Goal: Task Accomplishment & Management: Use online tool/utility

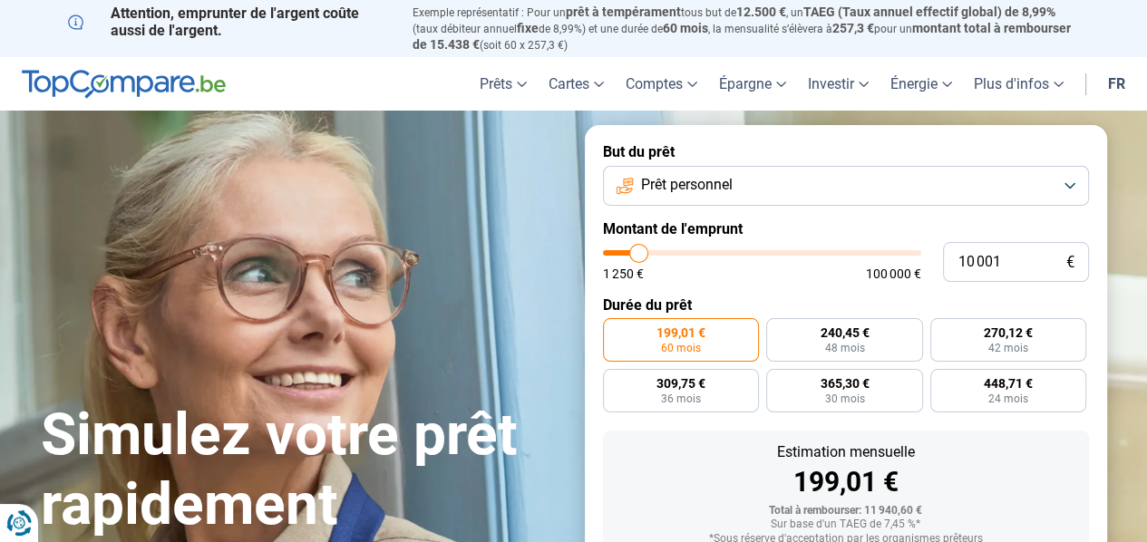
type input "10 750"
type input "10750"
type input "11 000"
type input "11000"
type input "11 500"
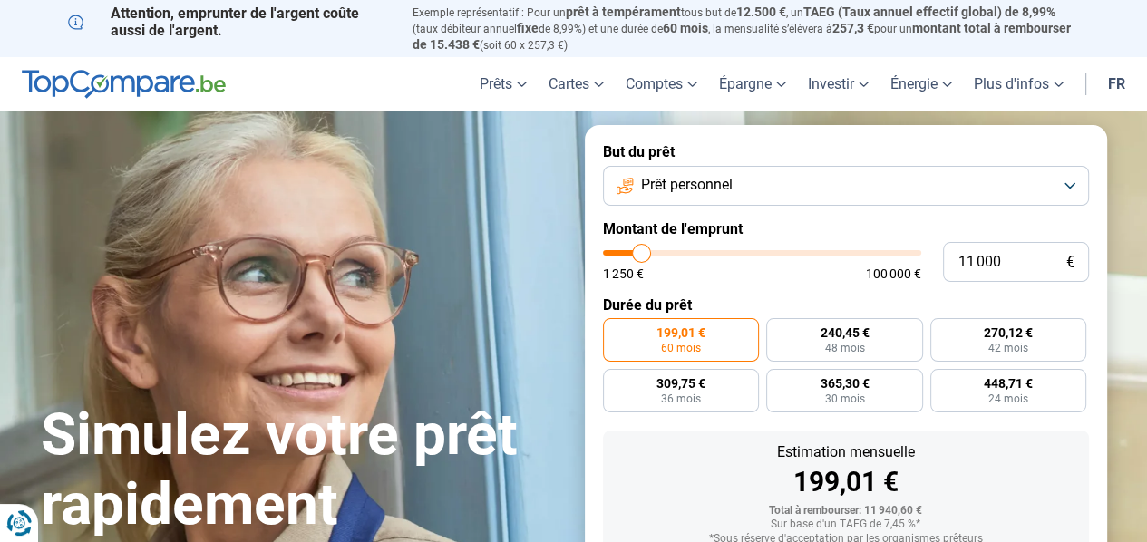
type input "11500"
type input "11 750"
type input "11750"
type input "12 000"
type input "12000"
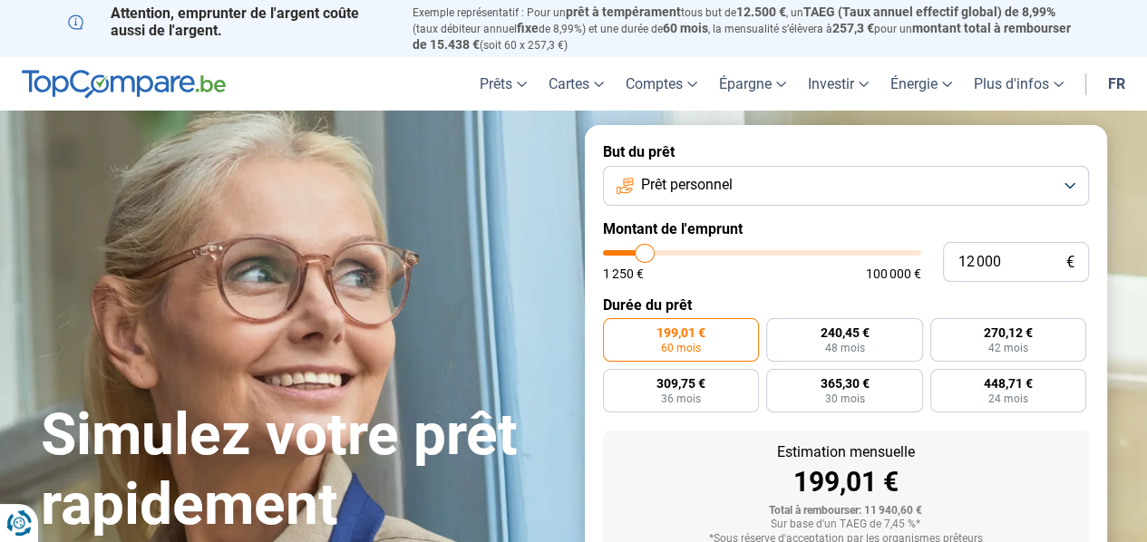
type input "12 500"
type input "12500"
type input "12 750"
type input "12750"
type input "13 250"
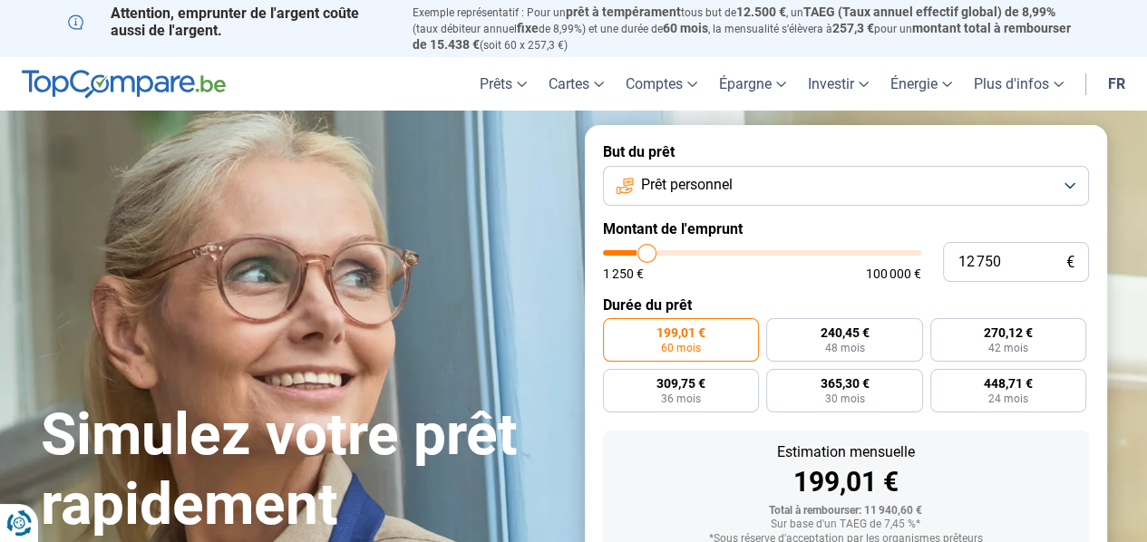
type input "13250"
type input "13 500"
type input "13500"
type input "13 750"
type input "13750"
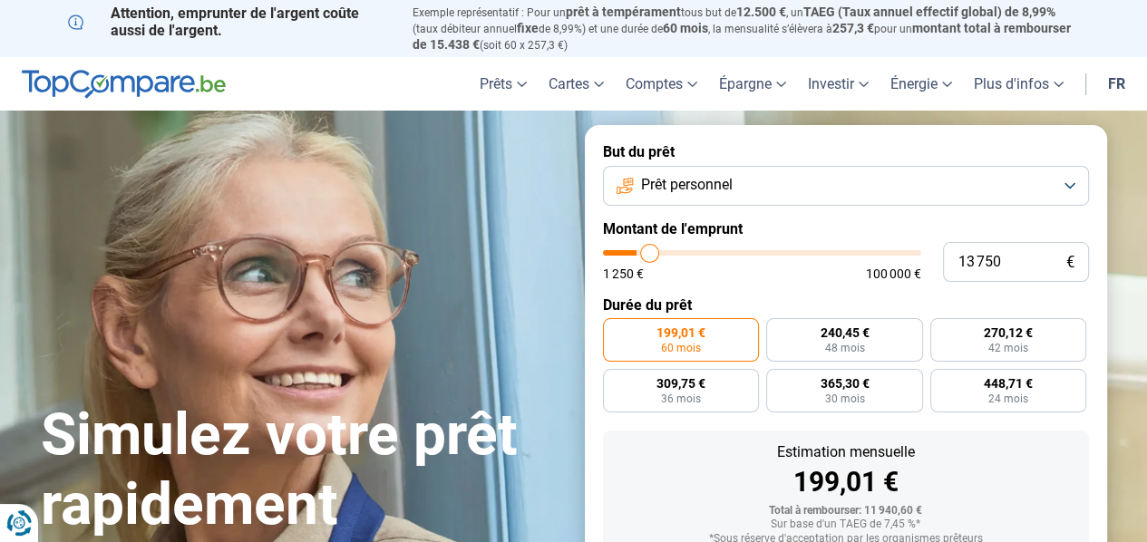
type input "14 000"
type input "14000"
type input "14 750"
type input "14750"
type input "15 250"
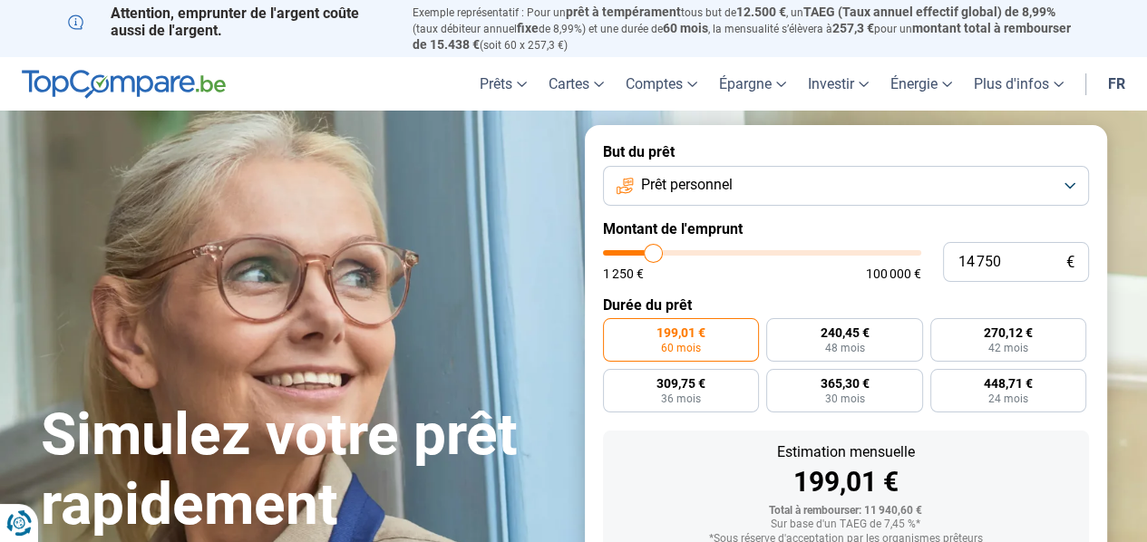
type input "15250"
type input "15 750"
type input "15750"
type input "16 000"
type input "16000"
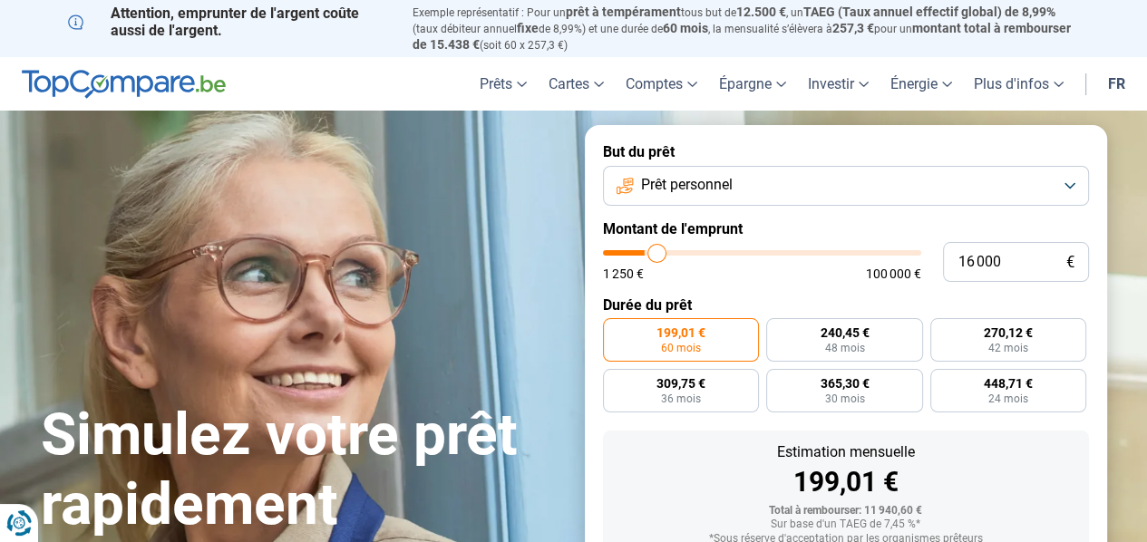
type input "16 250"
type input "16250"
type input "17 750"
type input "17750"
type input "21 250"
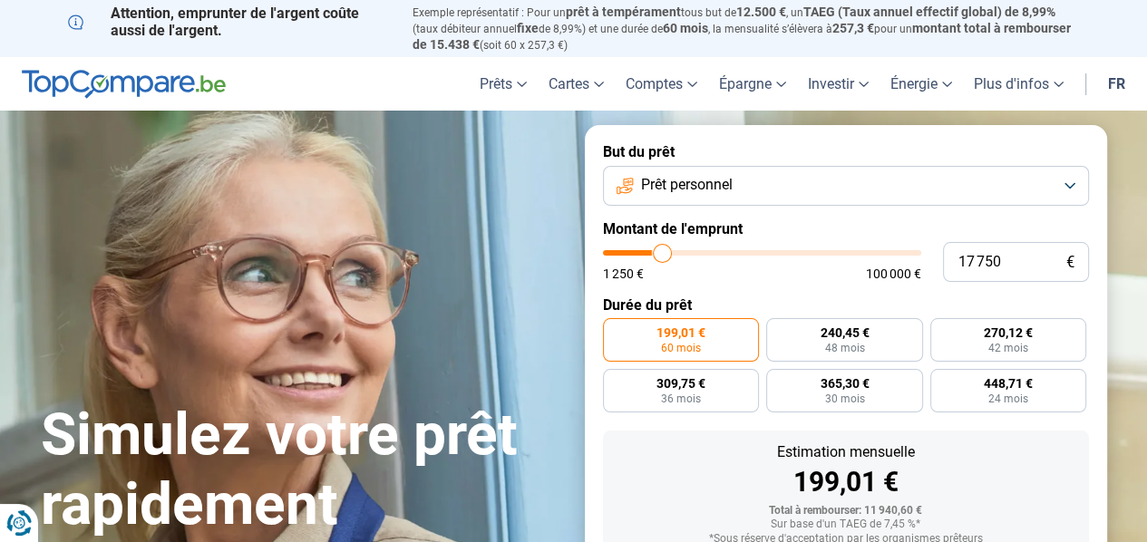
type input "21250"
type input "23 250"
type input "23250"
type input "24 000"
type input "24000"
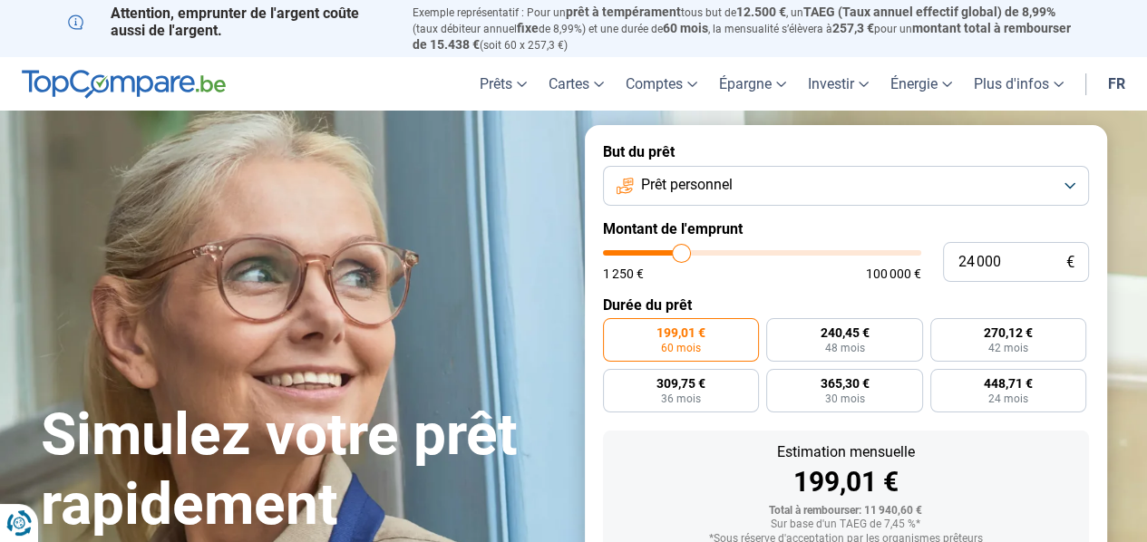
type input "23 750"
type input "23750"
type input "22 750"
type input "22750"
type input "22 250"
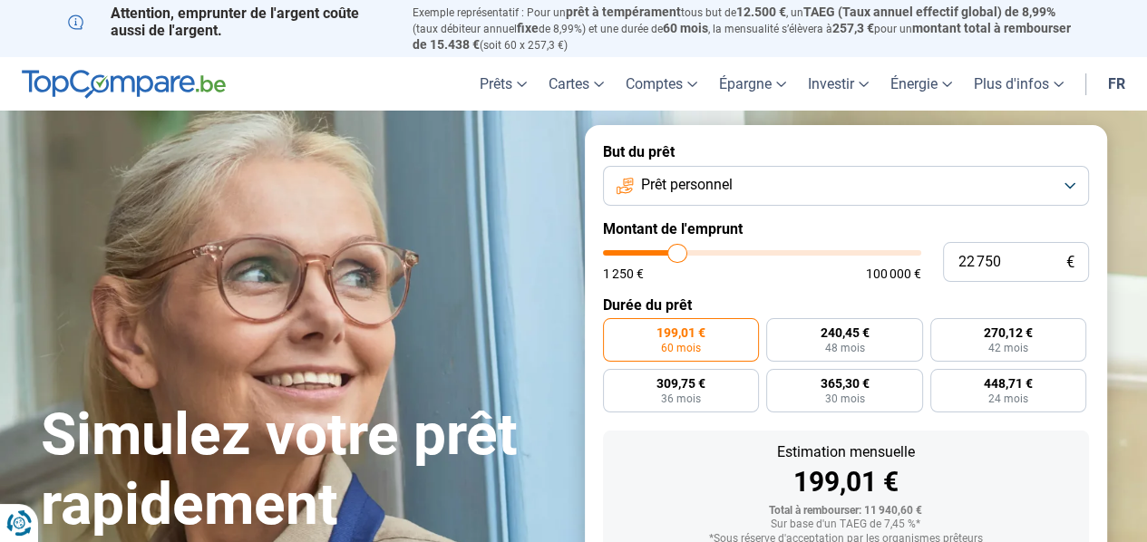
type input "22250"
type input "21 750"
type input "21750"
type input "19 500"
type input "19500"
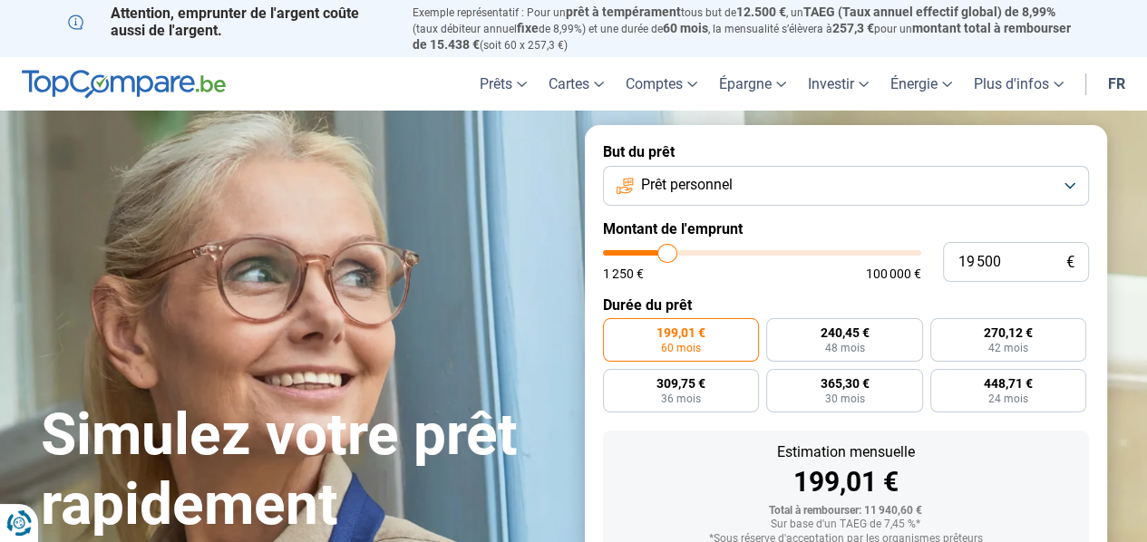
type input "18 000"
type input "18000"
type input "16 500"
type input "16500"
type input "15 000"
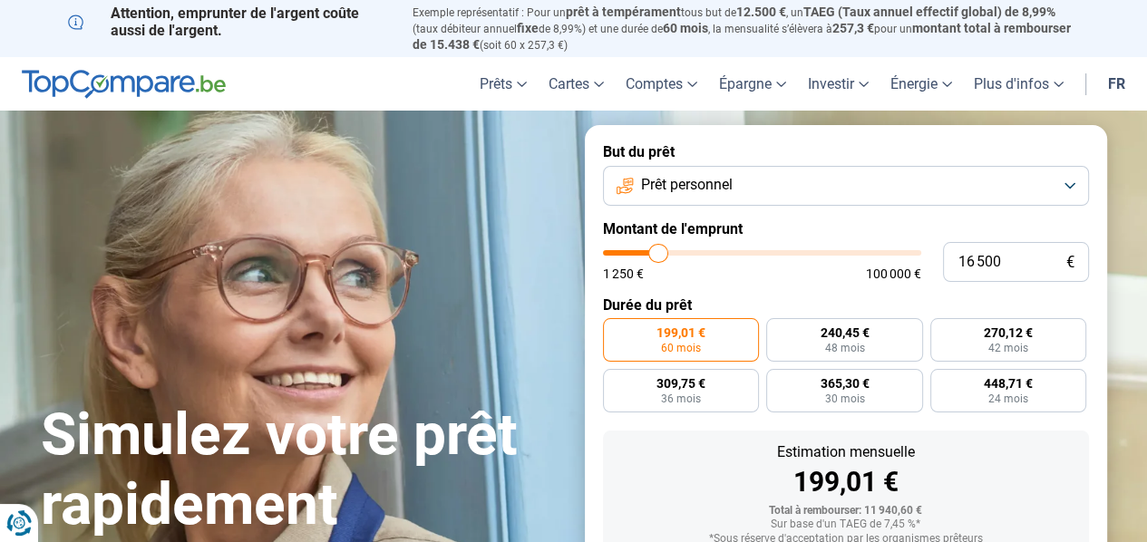
type input "15000"
type input "13 500"
type input "13500"
type input "12 500"
type input "12500"
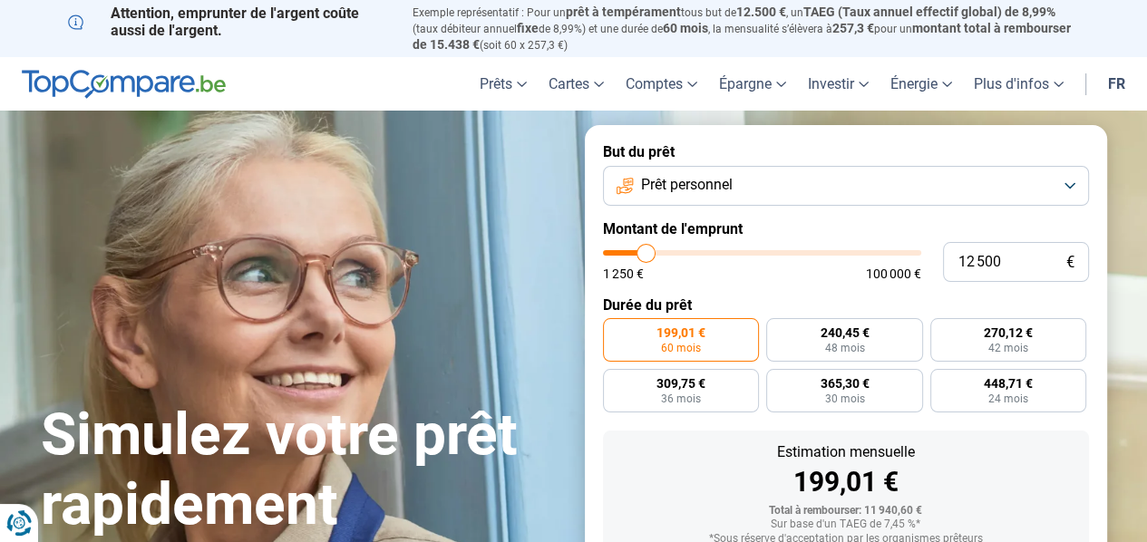
type input "10 750"
type input "10750"
type input "9 500"
type input "9500"
type input "9 000"
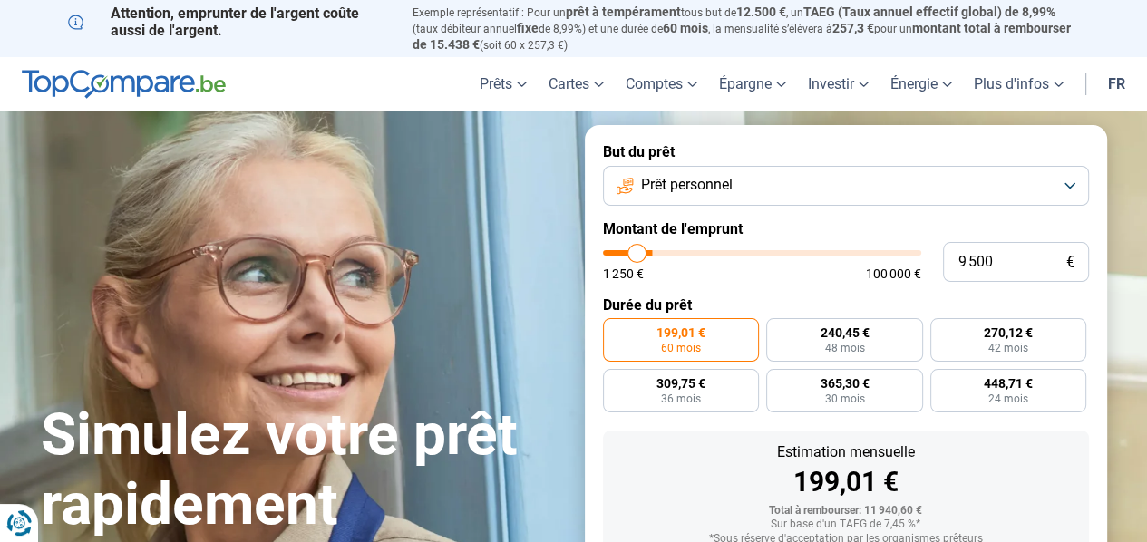
type input "9000"
type input "8 750"
type input "8750"
type input "8 500"
type input "8500"
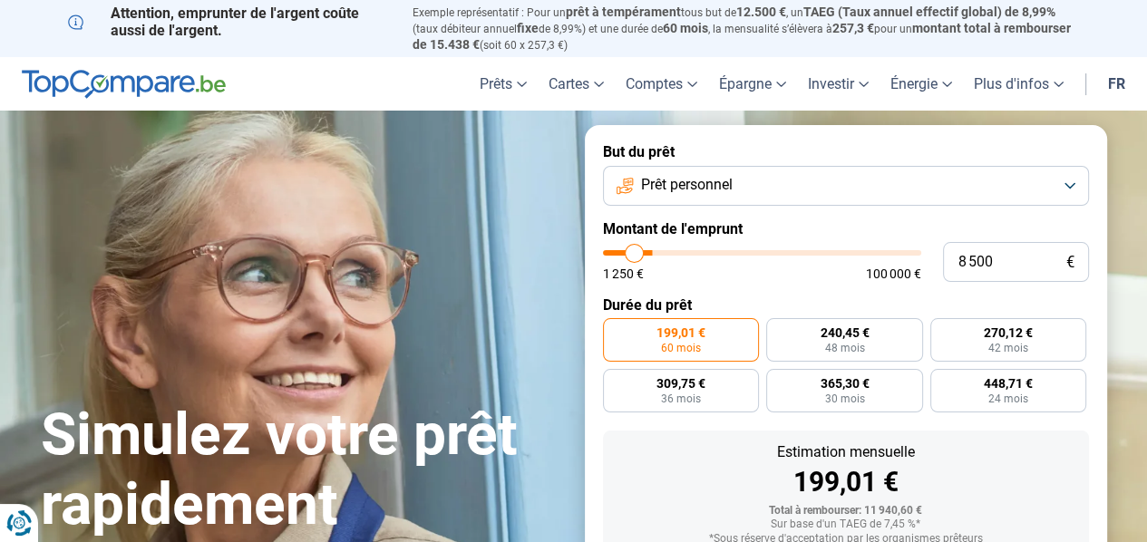
type input "8 250"
type input "8250"
type input "7 500"
type input "7500"
type input "6 750"
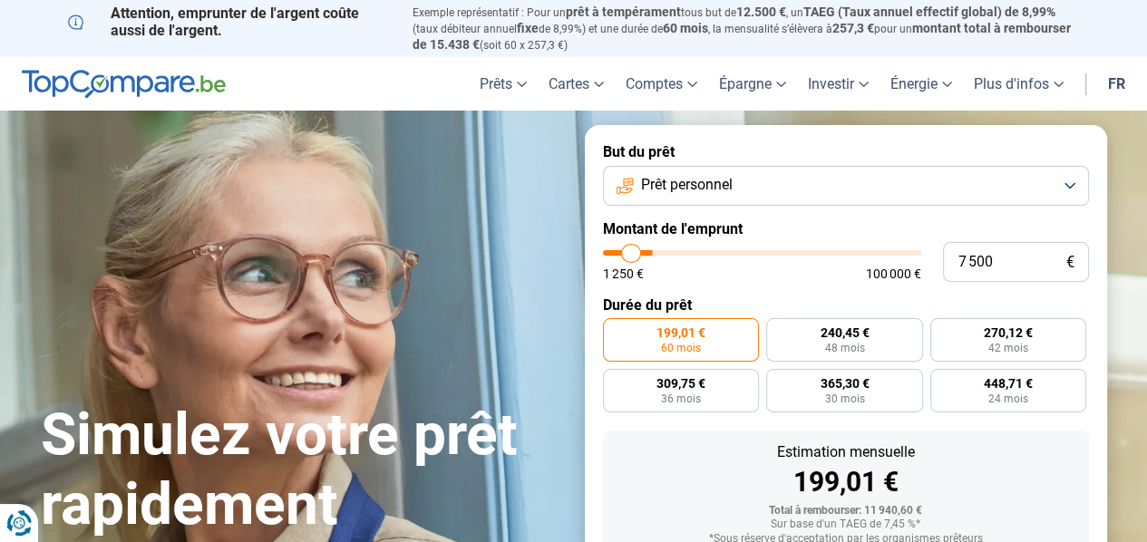
type input "6750"
type input "6 000"
type input "6000"
type input "5 500"
type input "5500"
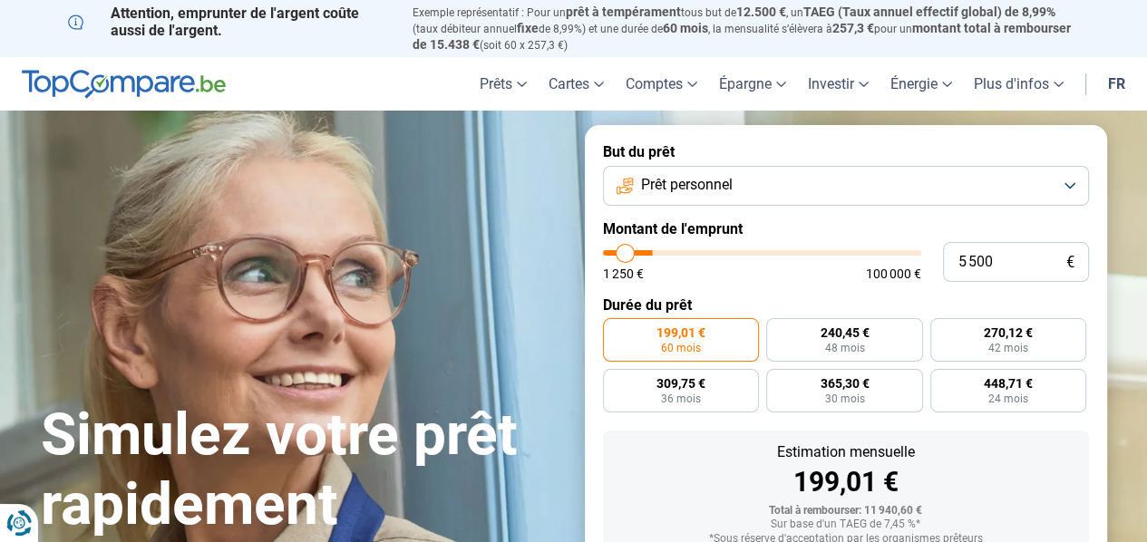
type input "5 250"
type input "5250"
type input "5 000"
type input "5000"
type input "4 750"
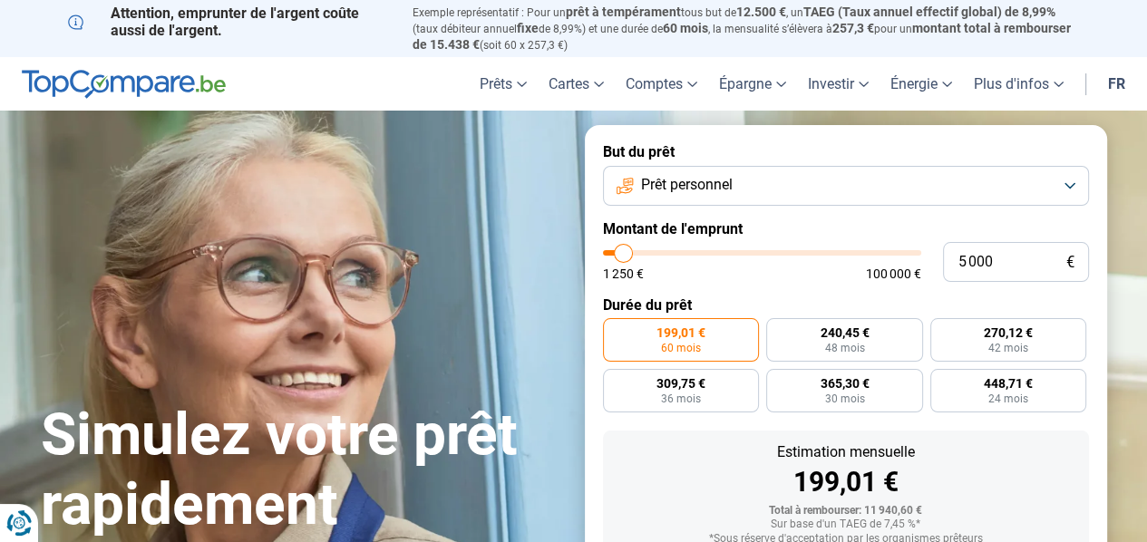
type input "4750"
type input "4 250"
type input "4250"
type input "4 000"
type input "4000"
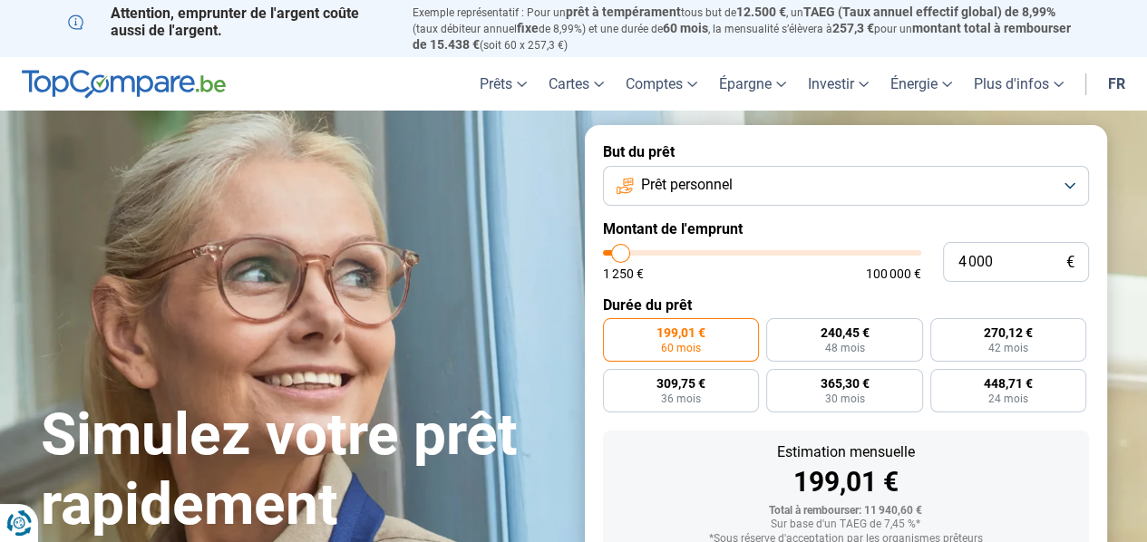
type input "3 750"
type input "3750"
type input "3 250"
type input "3250"
type input "3 000"
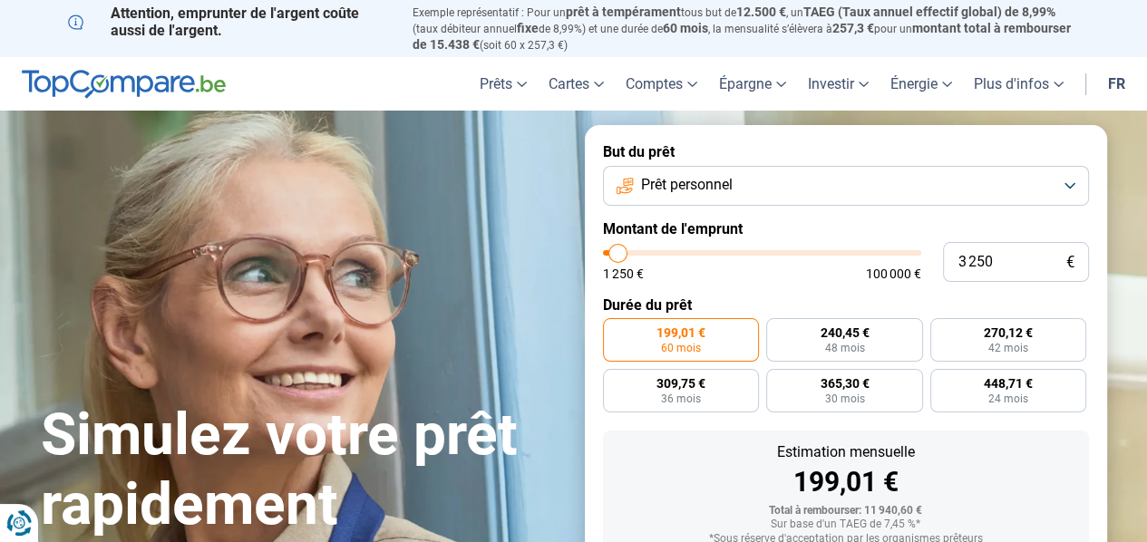
type input "3000"
type input "2 750"
type input "2750"
type input "2 500"
type input "2500"
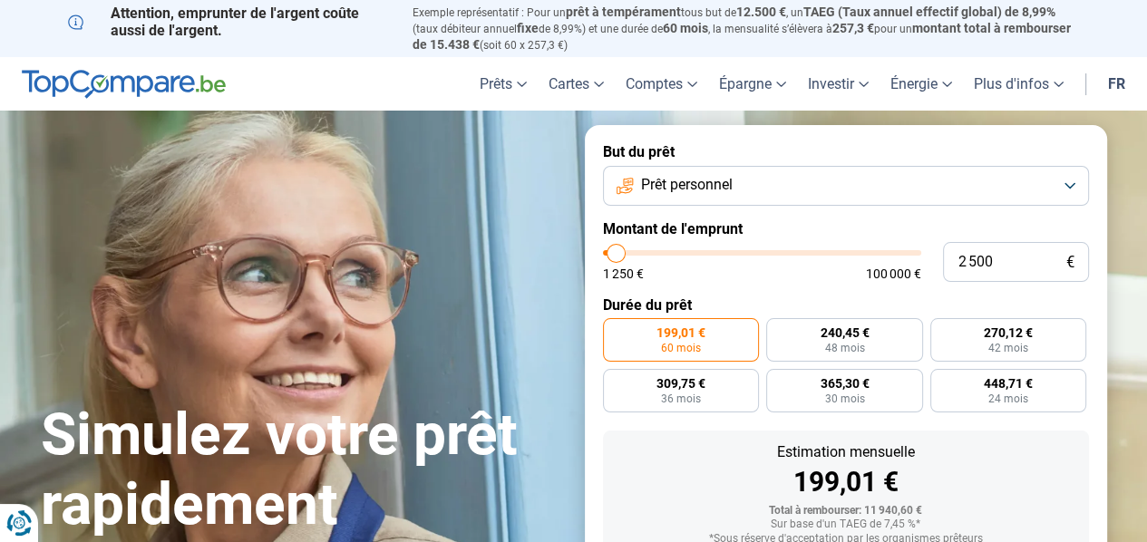
type input "2 250"
type input "2250"
type input "1 250"
drag, startPoint x: 639, startPoint y: 255, endPoint x: 593, endPoint y: 257, distance: 46.3
type input "1250"
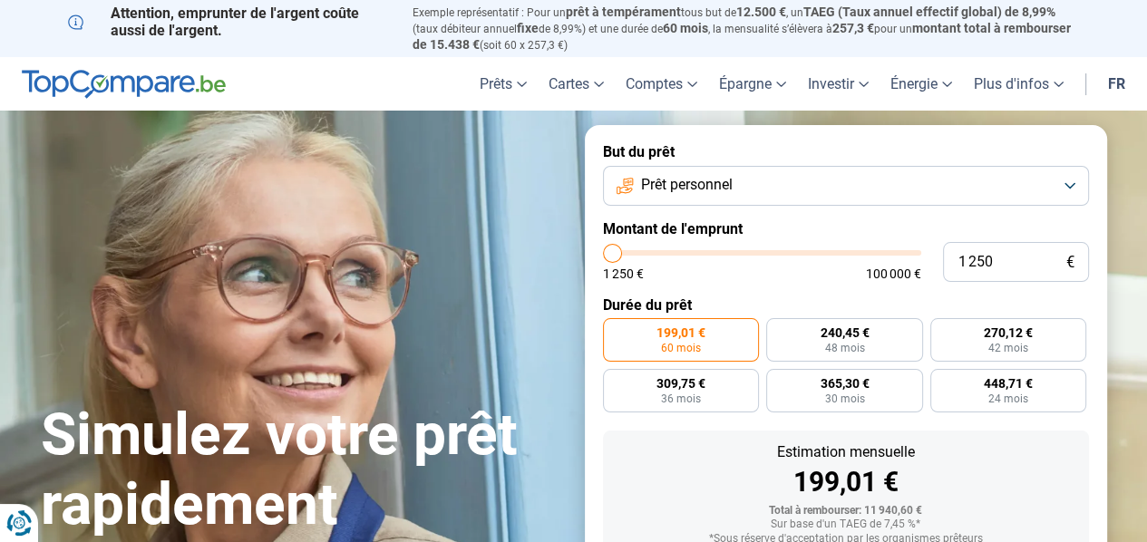
click at [603, 256] on input "range" at bounding box center [762, 252] width 318 height 5
radio input "true"
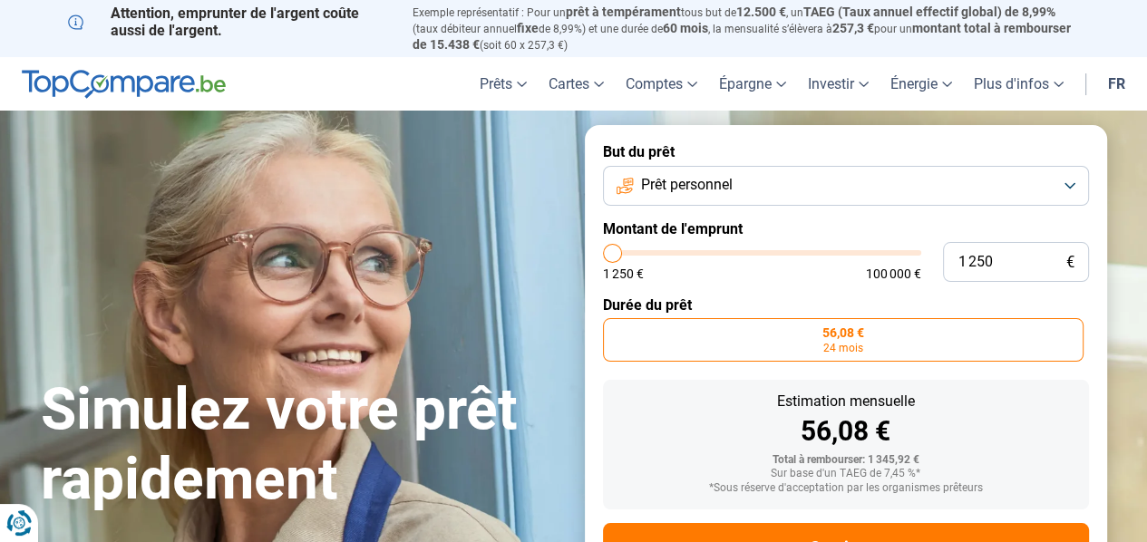
click at [593, 257] on form "But du prêt Prêt personnel Montant de l'emprunt 1 250 € 1 250 € 100 000 € Durée…" at bounding box center [846, 379] width 522 height 509
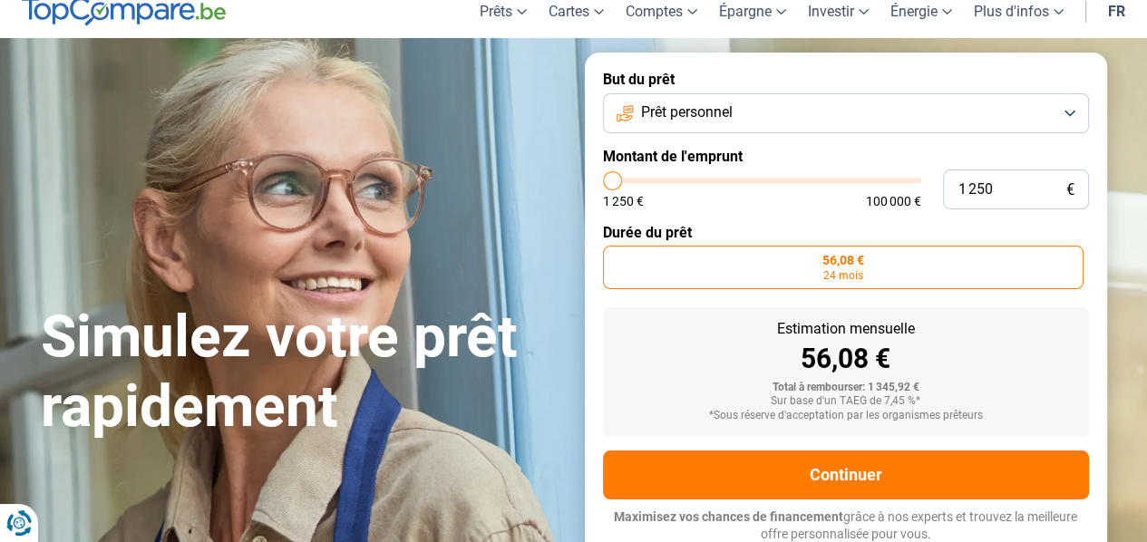
scroll to position [76, 0]
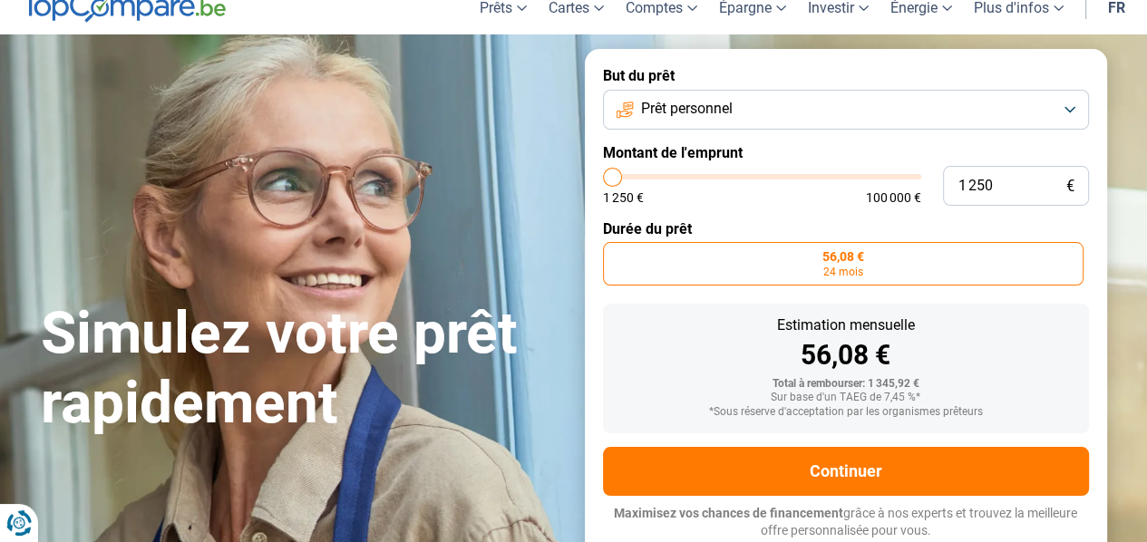
type input "1 750"
type input "1750"
type input "2 250"
type input "2250"
type input "2 750"
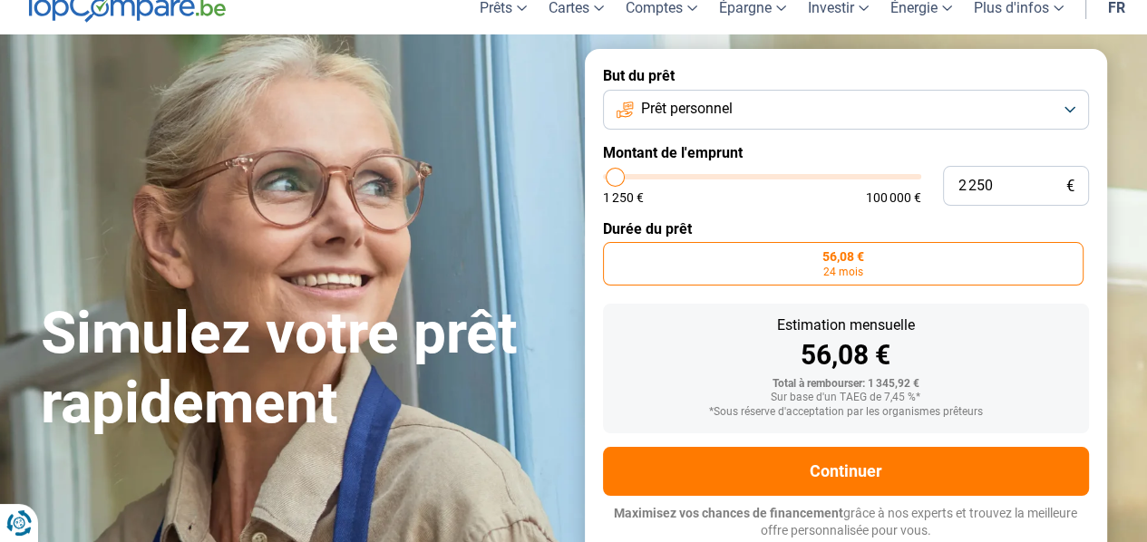
type input "2750"
type input "3 000"
type input "3000"
type input "3 750"
type input "3750"
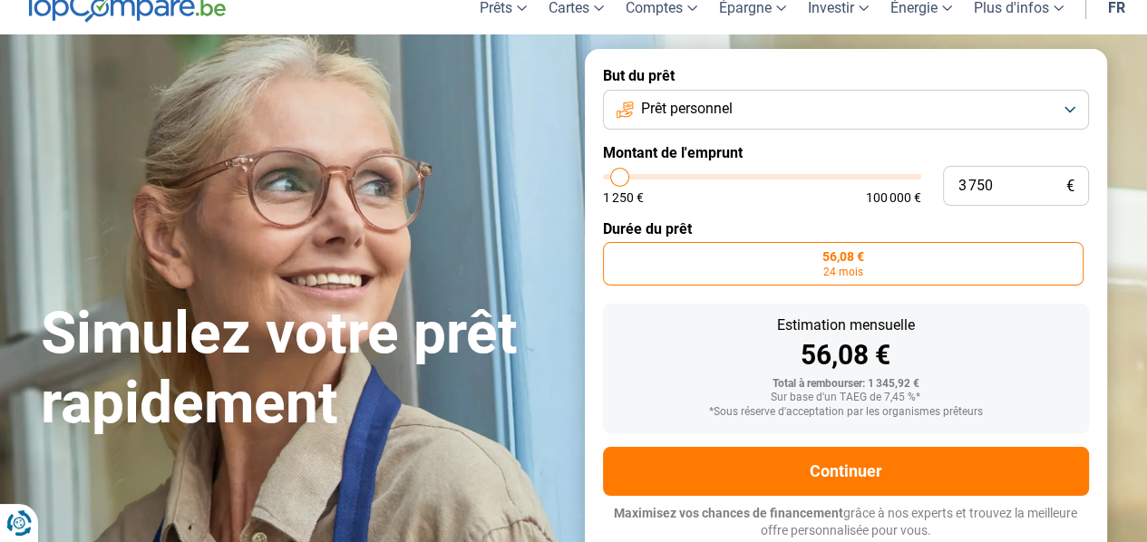
type input "4 000"
type input "4000"
type input "4 250"
type input "4250"
type input "4 000"
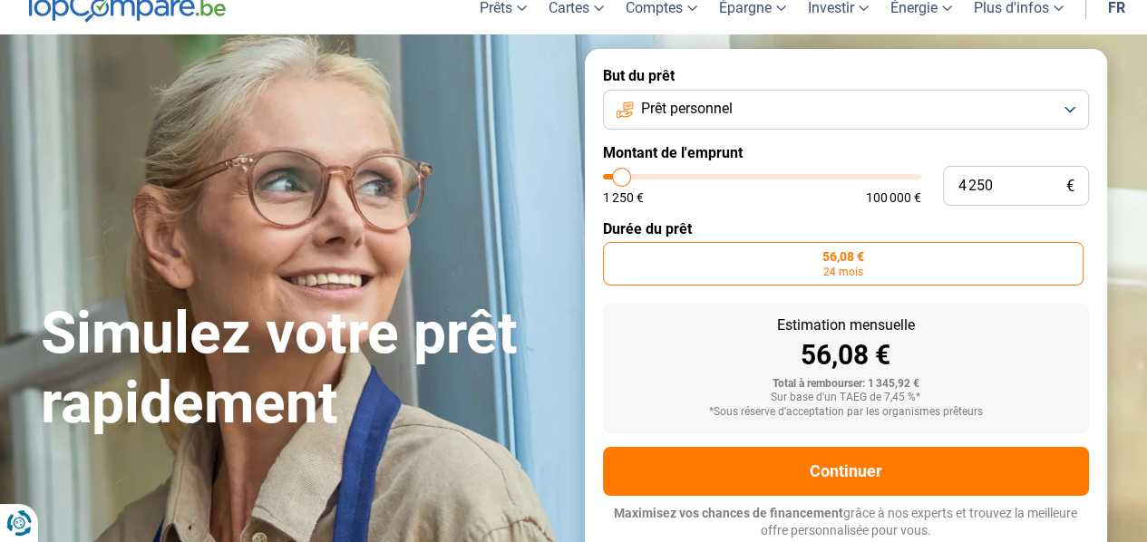
type input "4000"
type input "3 750"
type input "3750"
type input "3 500"
type input "3500"
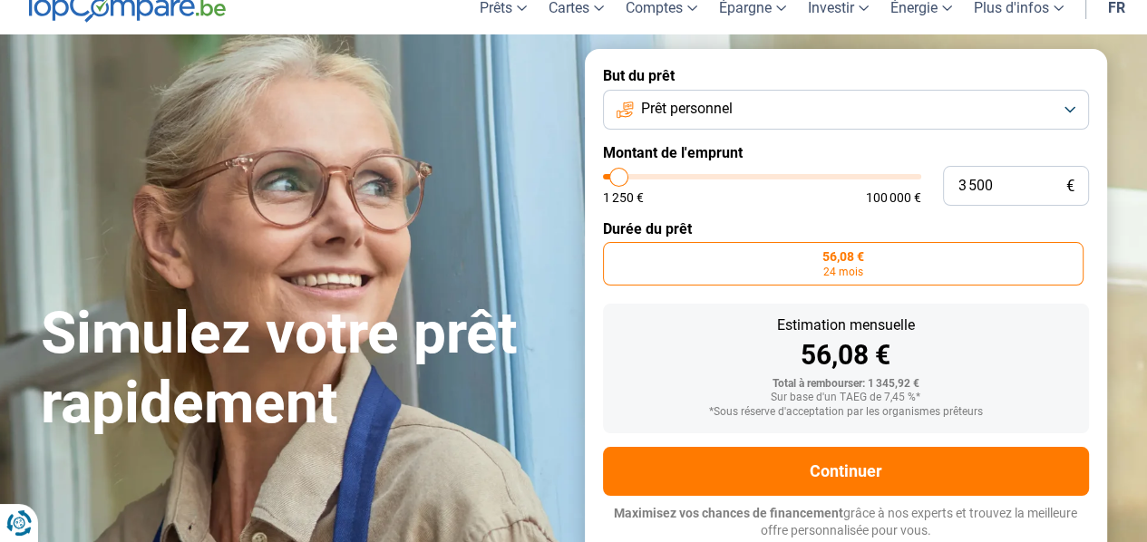
type input "3 250"
type input "3250"
type input "2 750"
type input "2750"
type input "2 500"
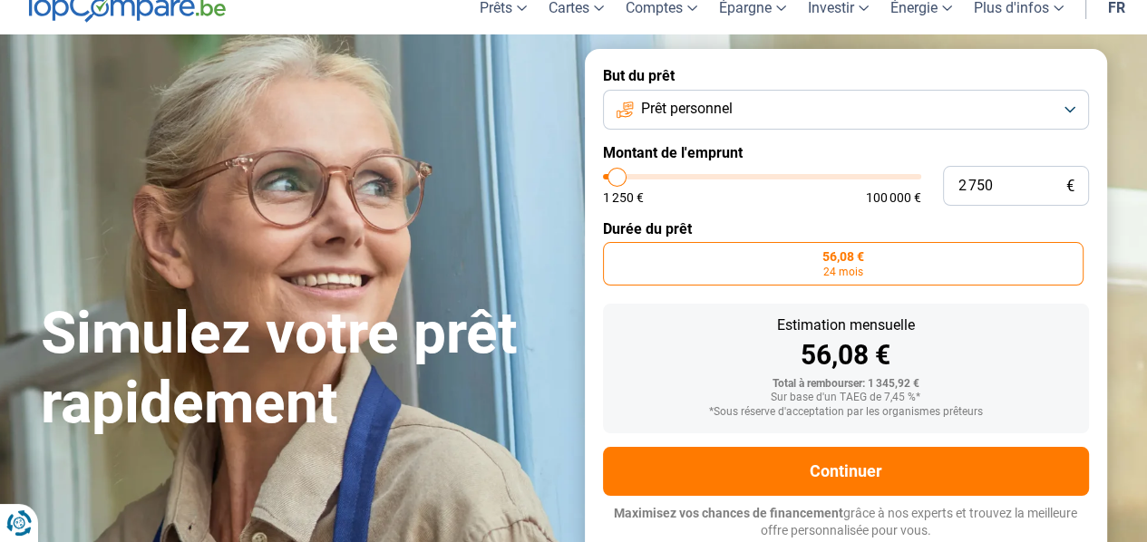
type input "2500"
type input "2 250"
type input "2250"
type input "2 000"
type input "2000"
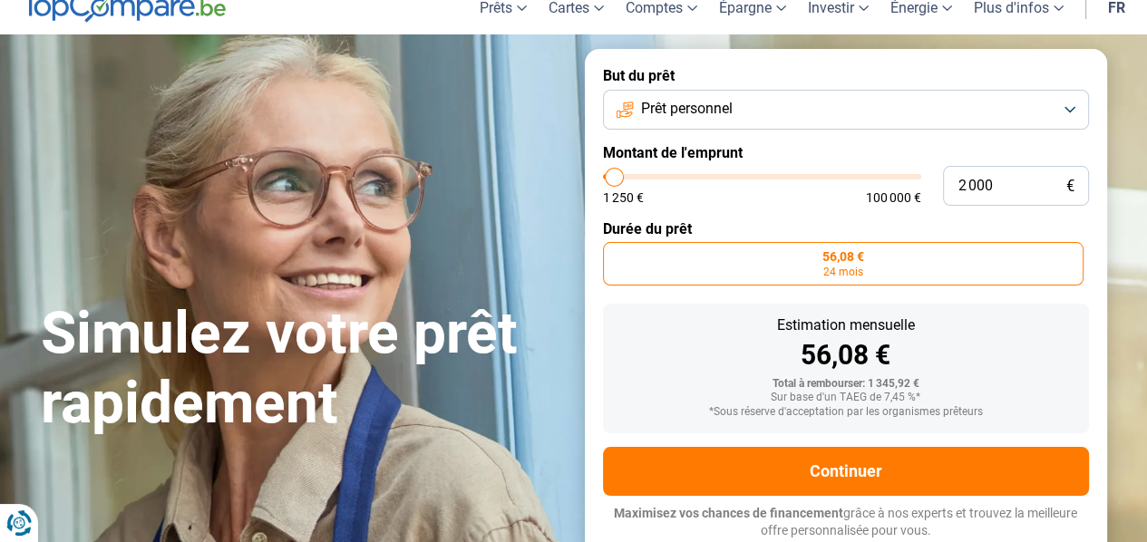
type input "1 750"
type input "1750"
type input "2 000"
type input "2000"
type input "2 250"
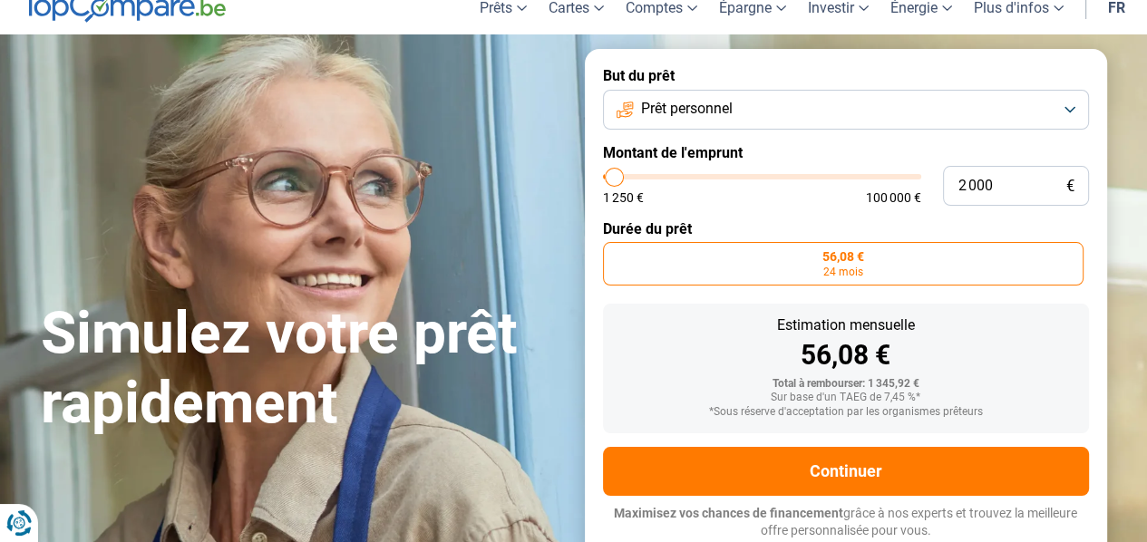
type input "2250"
type input "2 500"
type input "2500"
type input "2 750"
type input "2750"
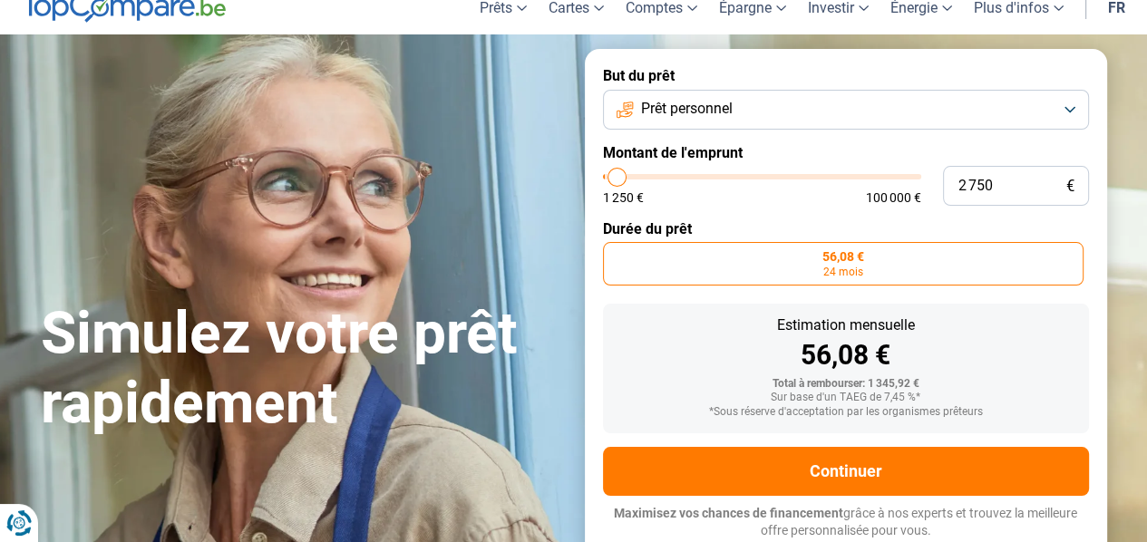
type input "3 000"
type input "3000"
type input "2 500"
type input "2500"
type input "2 250"
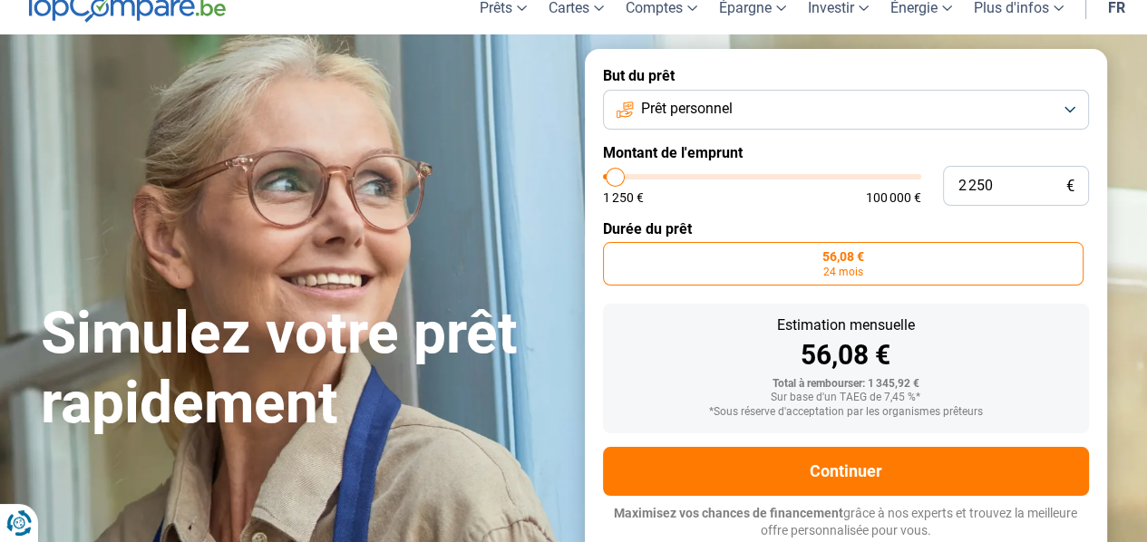
type input "2250"
click at [616, 179] on input "range" at bounding box center [762, 176] width 318 height 5
type input "1 250"
type input "1250"
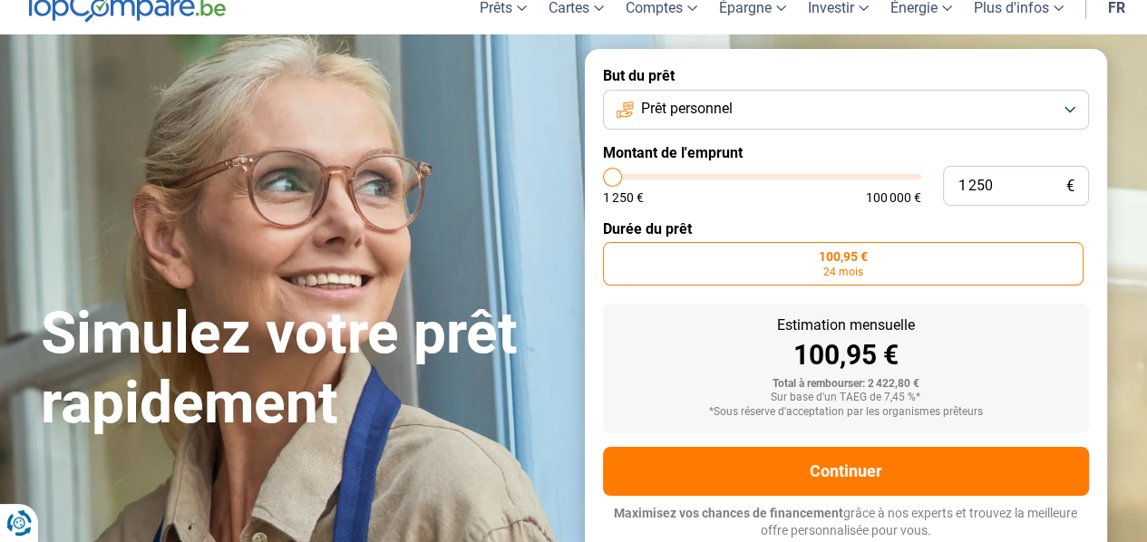
click at [603, 174] on input "range" at bounding box center [762, 176] width 318 height 5
click at [608, 177] on input "range" at bounding box center [762, 176] width 318 height 5
click at [1016, 190] on input "1 250" at bounding box center [1016, 186] width 146 height 40
type input "125"
type input "1250"
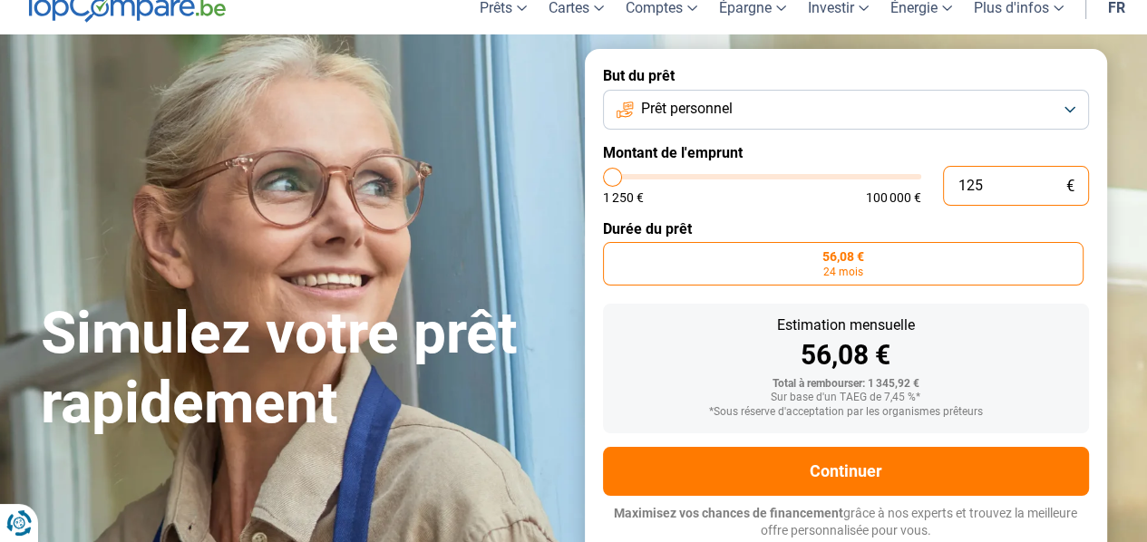
type input "12"
type input "1250"
type input "1"
type input "1250"
type input "0"
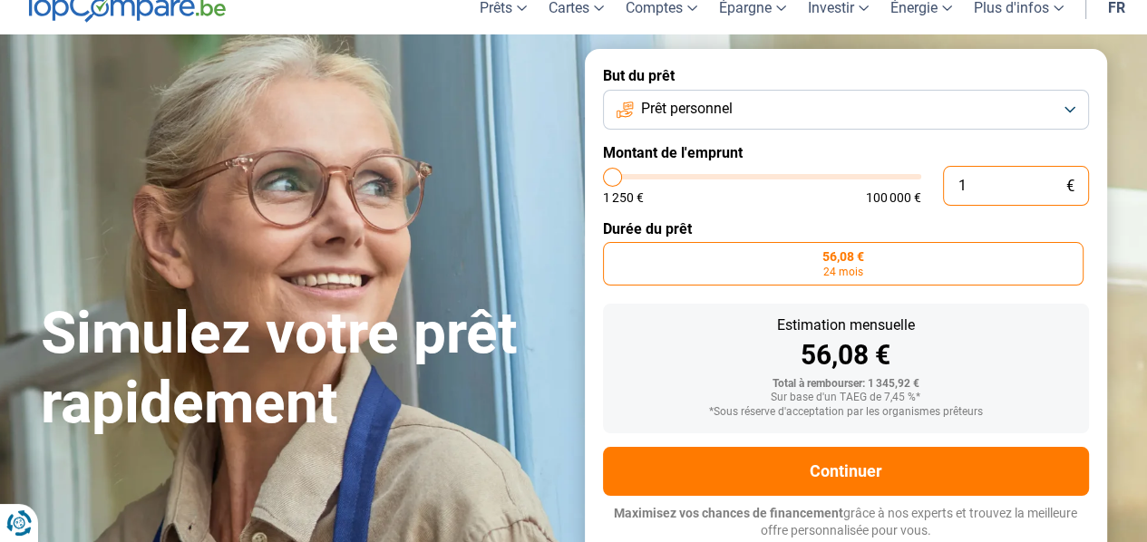
type input "1250"
type input "2"
type input "1250"
type input "20"
type input "1250"
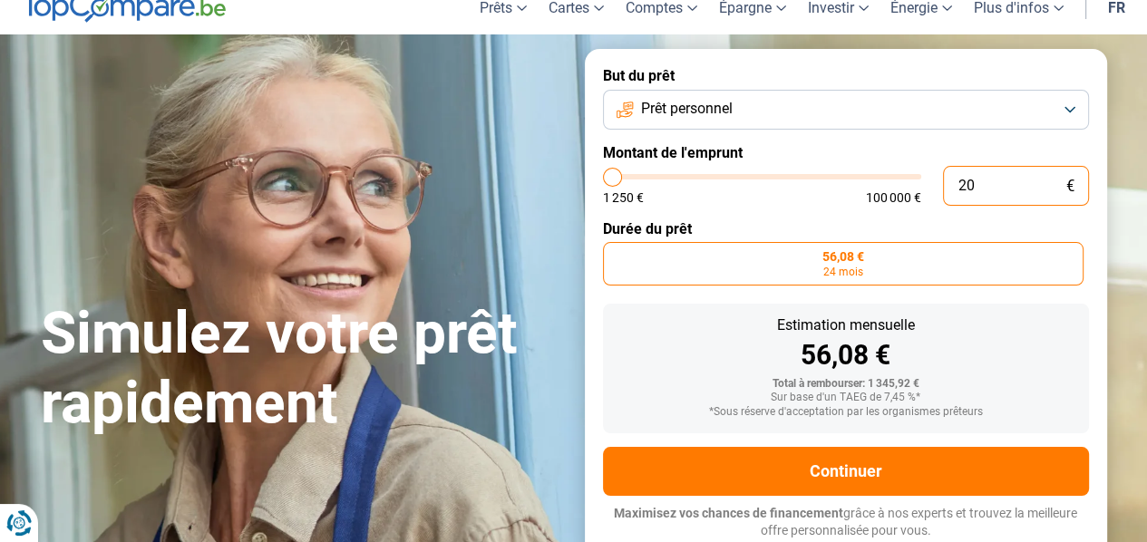
type input "200"
type input "1250"
type input "2 000"
type input "2000"
type input "2 000"
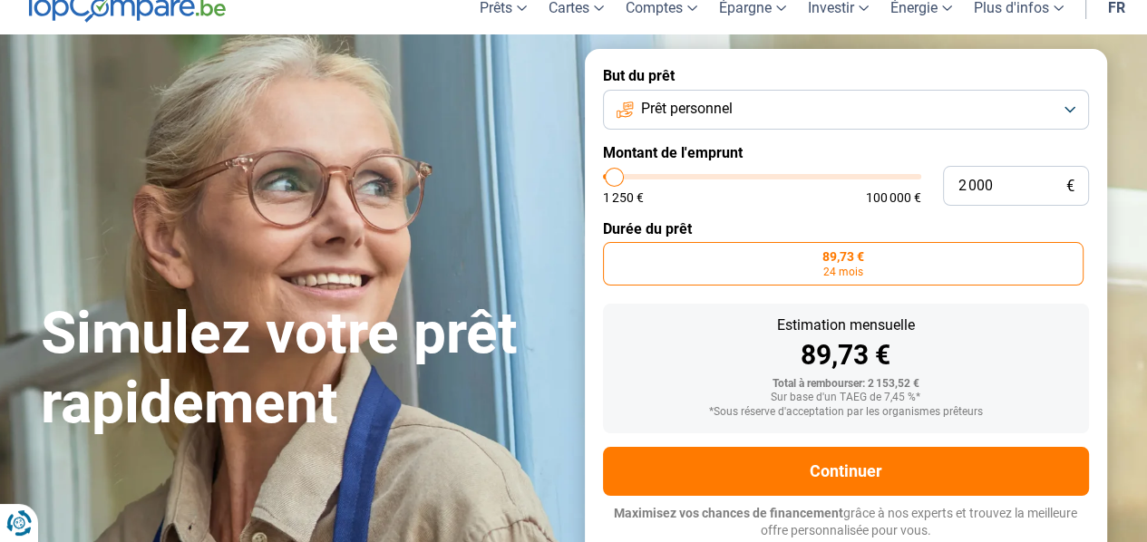
click at [795, 222] on label "Durée du prêt" at bounding box center [846, 228] width 486 height 17
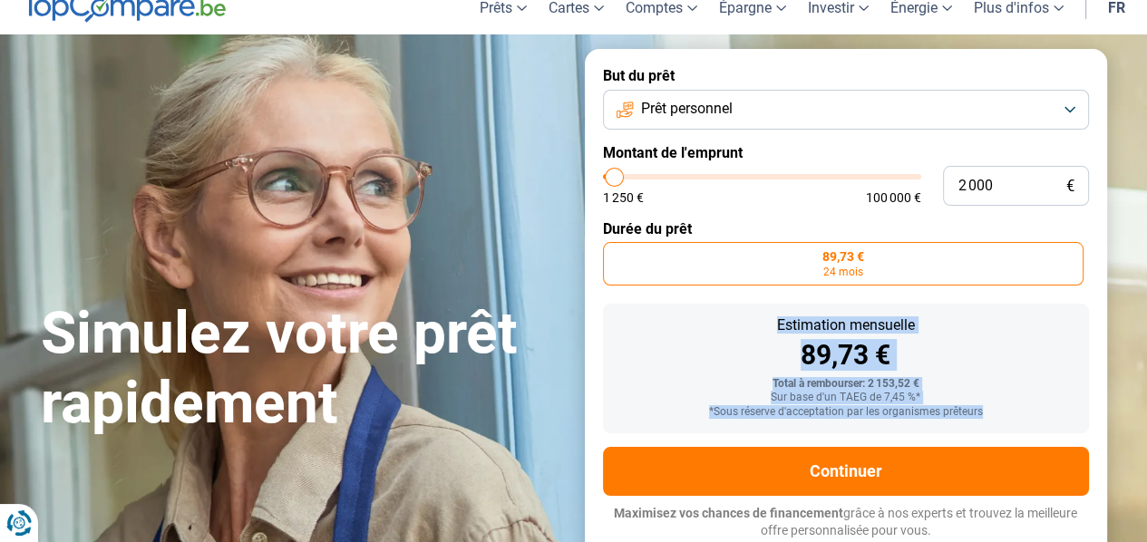
drag, startPoint x: 777, startPoint y: 322, endPoint x: 907, endPoint y: 382, distance: 143.6
click at [1062, 430] on div "Estimation mensuelle 89,73 € Total à rembourser: 2 153,52 € Sur base d'un TAEG …" at bounding box center [846, 369] width 486 height 130
copy div "Estimation mensuelle 89,73 € Total à rembourser: 2 153,52 € Sur base d'un TAEG …"
